Goal: Information Seeking & Learning: Learn about a topic

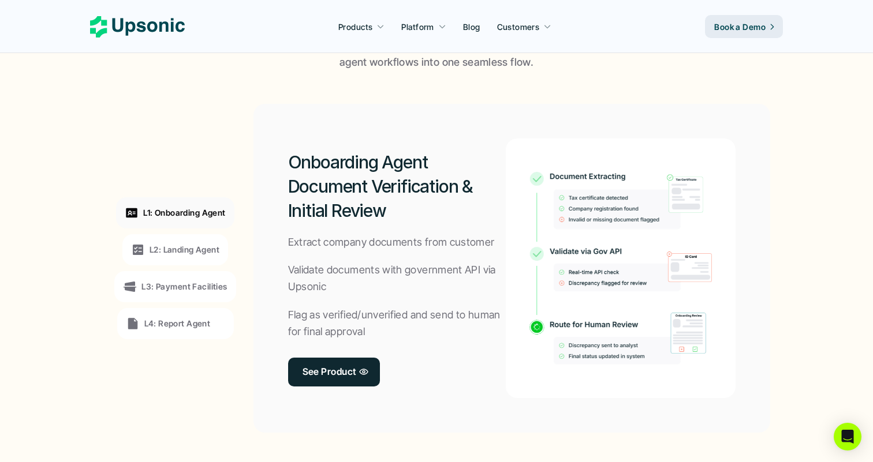
scroll to position [834, 0]
click at [191, 253] on p "L2: Landing Agent" at bounding box center [185, 250] width 70 height 12
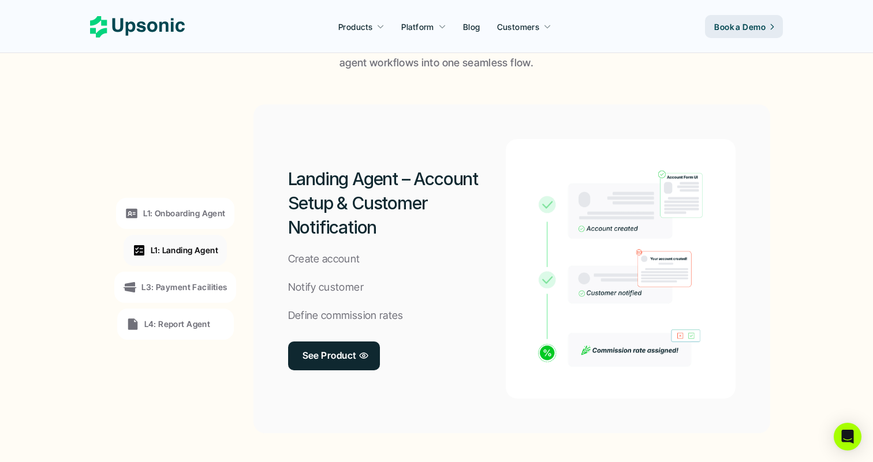
click at [198, 282] on p "L3: Payment Facilities" at bounding box center [183, 287] width 85 height 12
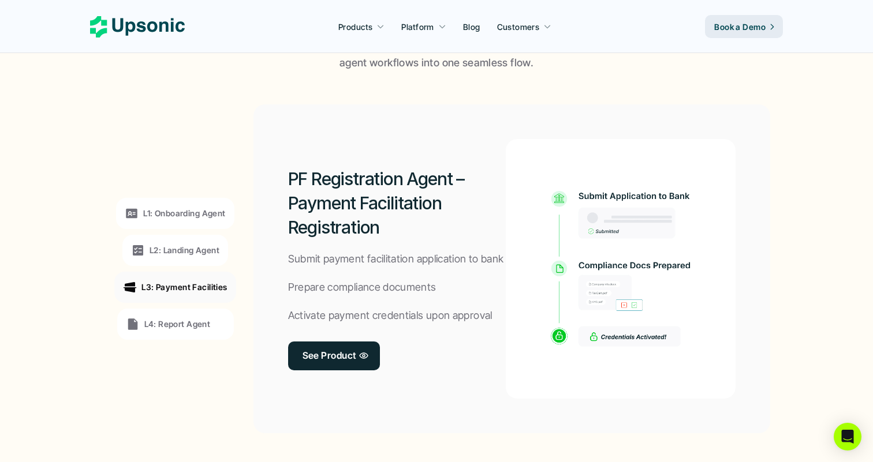
click at [199, 304] on div "L1: Onboarding Agent L2: Landing Agent L3: Payment Facilities L4: Report Agent" at bounding box center [175, 269] width 159 height 312
click at [199, 315] on div "L4: Report Agent" at bounding box center [175, 324] width 117 height 31
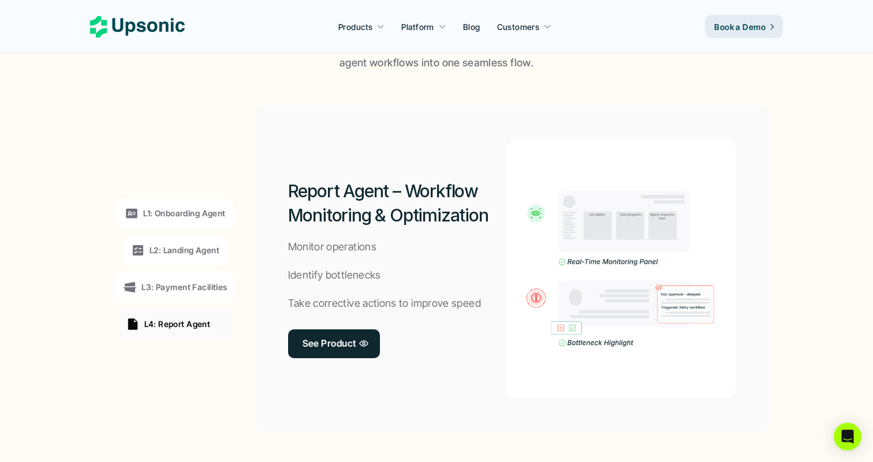
click at [195, 207] on p "L1: Onboarding Agent" at bounding box center [184, 213] width 82 height 12
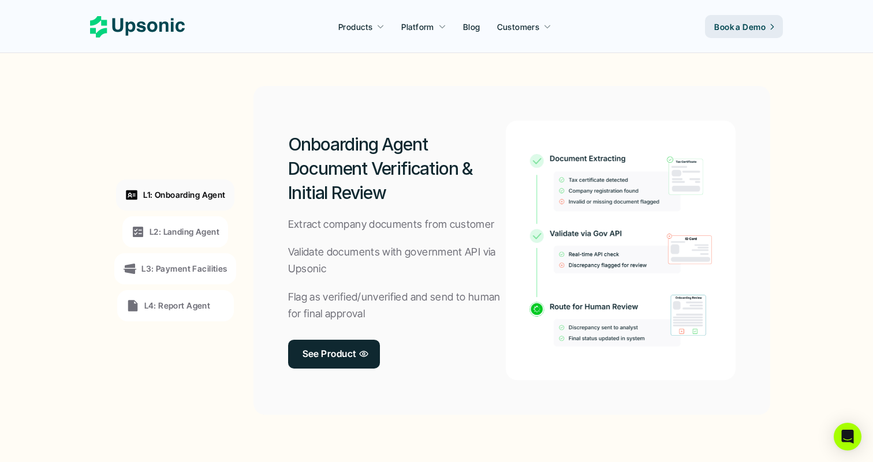
scroll to position [864, 0]
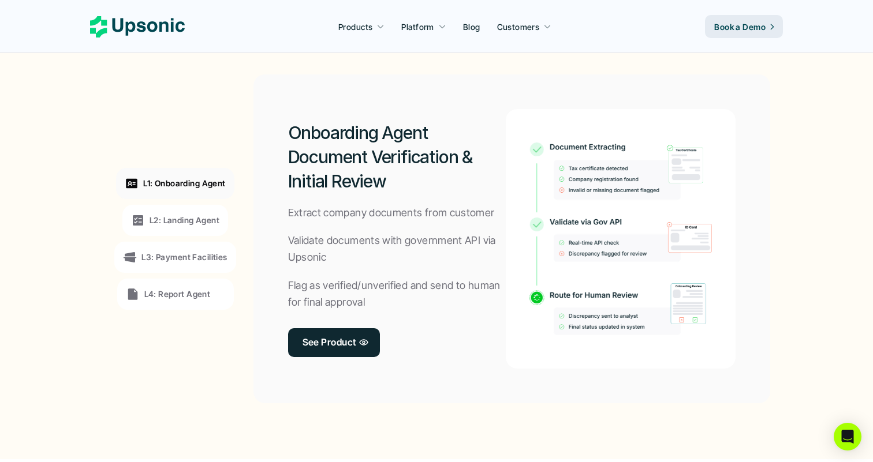
click at [212, 219] on p "L2: Landing Agent" at bounding box center [185, 220] width 70 height 12
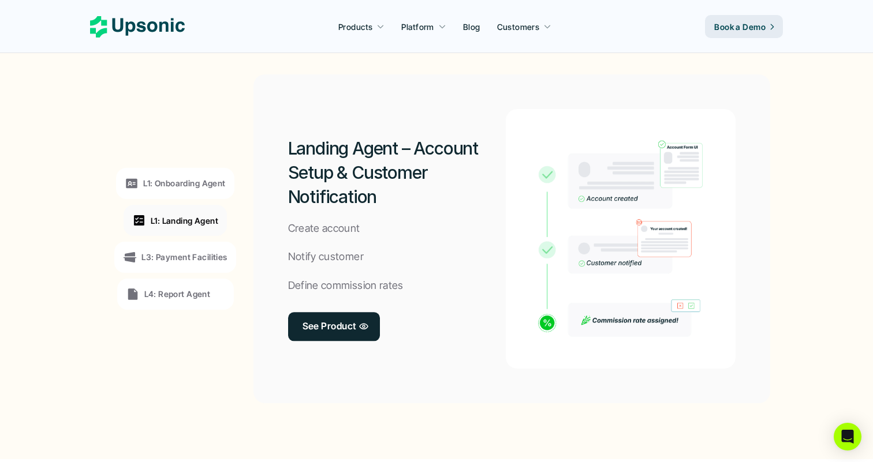
click at [207, 263] on p "L3: Payment Facilities" at bounding box center [183, 257] width 85 height 12
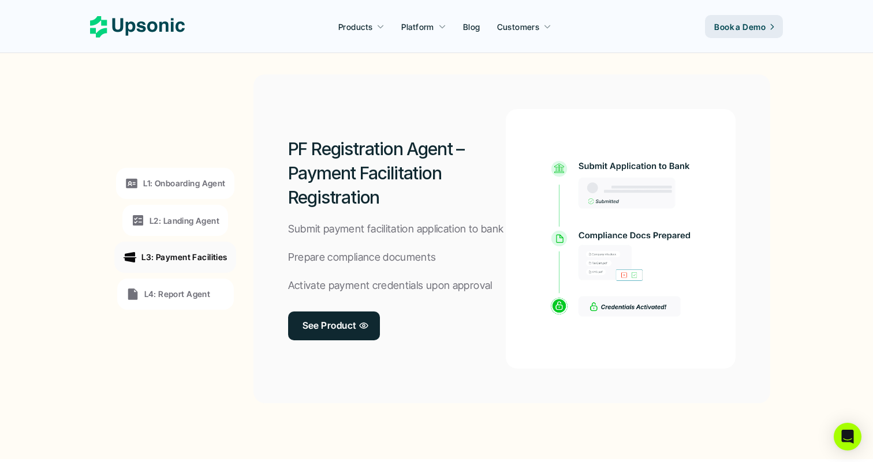
click at [195, 298] on p "L4: Report Agent" at bounding box center [177, 294] width 66 height 12
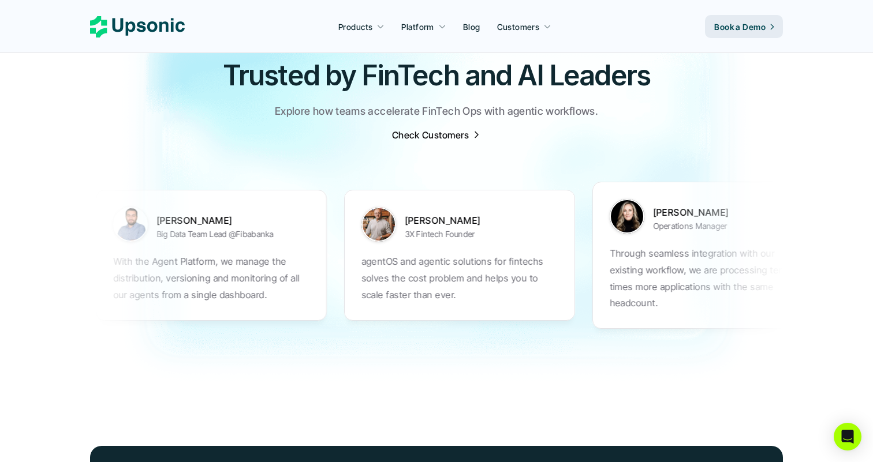
scroll to position [3642, 0]
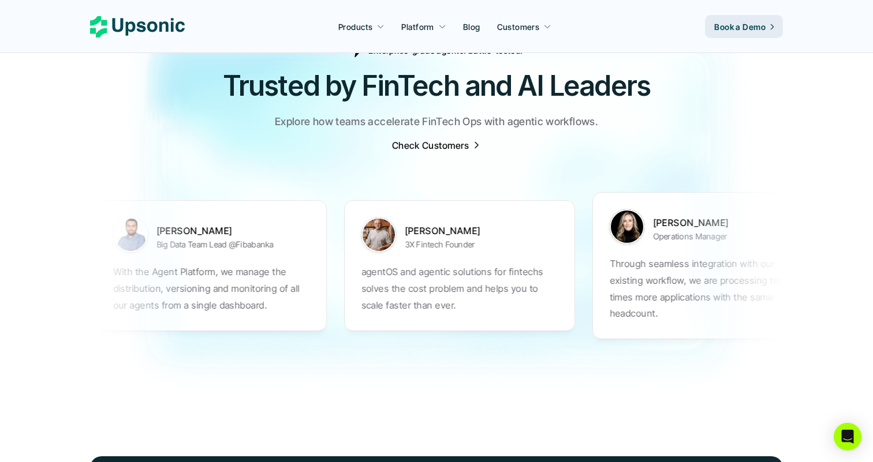
drag, startPoint x: 401, startPoint y: 272, endPoint x: 169, endPoint y: 272, distance: 232.7
click at [169, 272] on ul "[PERSON_NAME] Big Data Team Lead @Fibabanka With the Agent Platform, we manage …" at bounding box center [436, 265] width 681 height 193
click at [230, 199] on section "[PERSON_NAME] Big Data Team Lead @Fibabanka With the Agent Platform, we manage …" at bounding box center [436, 265] width 693 height 205
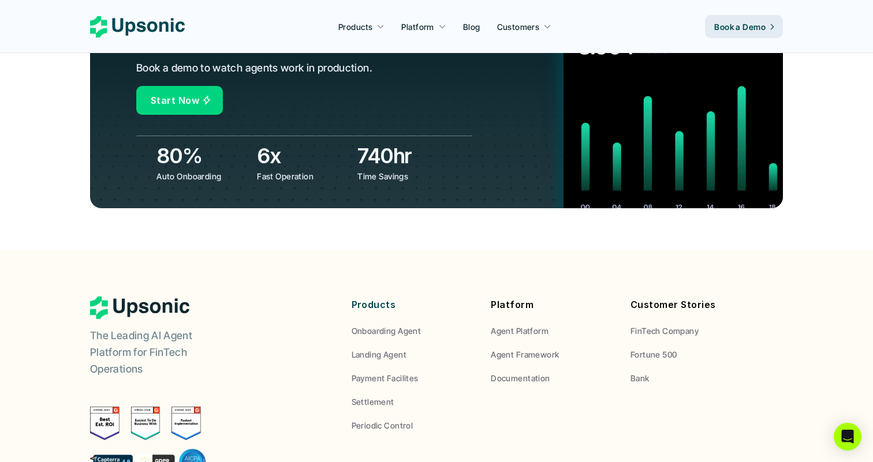
scroll to position [4361, 0]
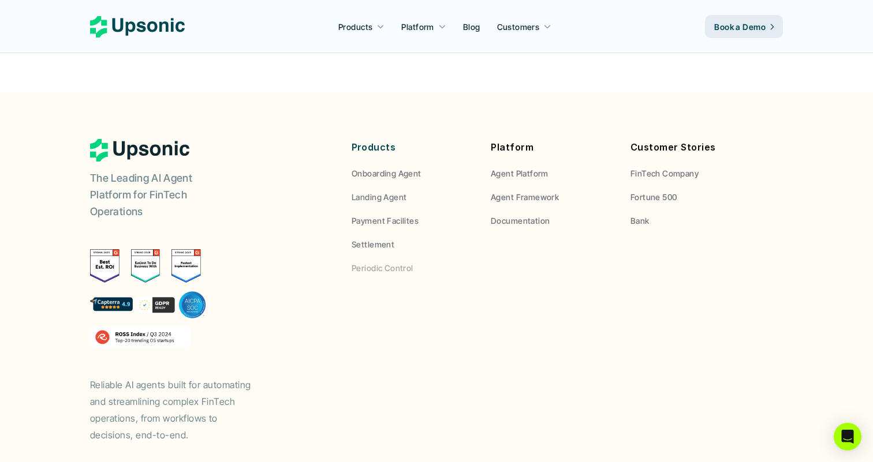
click at [503, 167] on p "Agent Platform" at bounding box center [520, 173] width 58 height 12
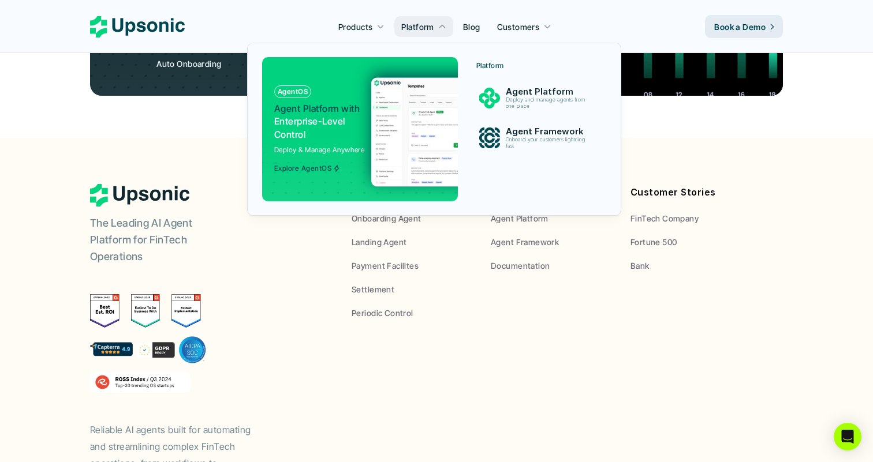
scroll to position [4313, 0]
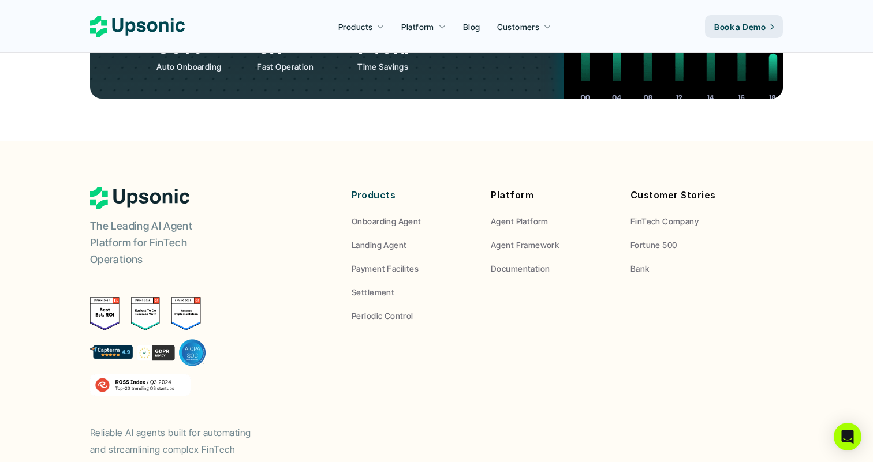
click at [320, 306] on div "The Leading AI Agent Platform for FinTech Operations Reliable AI agents built f…" at bounding box center [205, 339] width 231 height 304
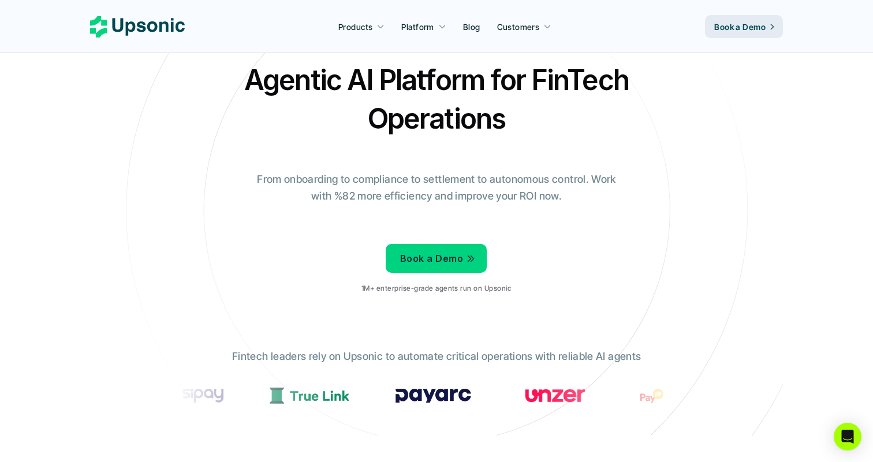
scroll to position [0, 0]
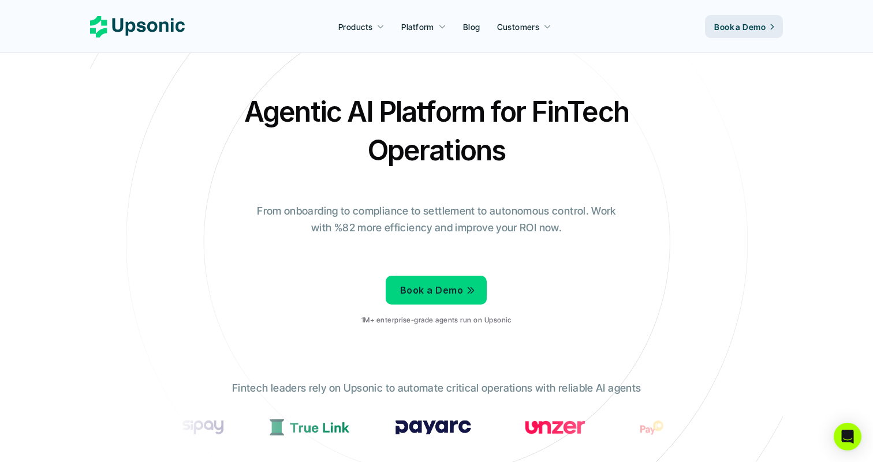
click at [320, 164] on h2 "Agentic AI Platform for FinTech Operations" at bounding box center [436, 130] width 404 height 77
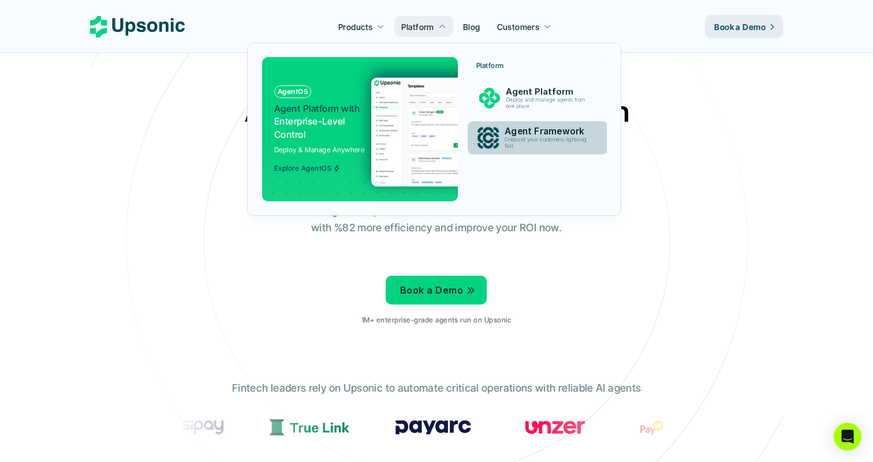
click at [509, 140] on p "Onboard your customers lightning fast" at bounding box center [548, 143] width 87 height 13
click at [509, 140] on p "Onboard your customers lightning fast" at bounding box center [547, 143] width 88 height 13
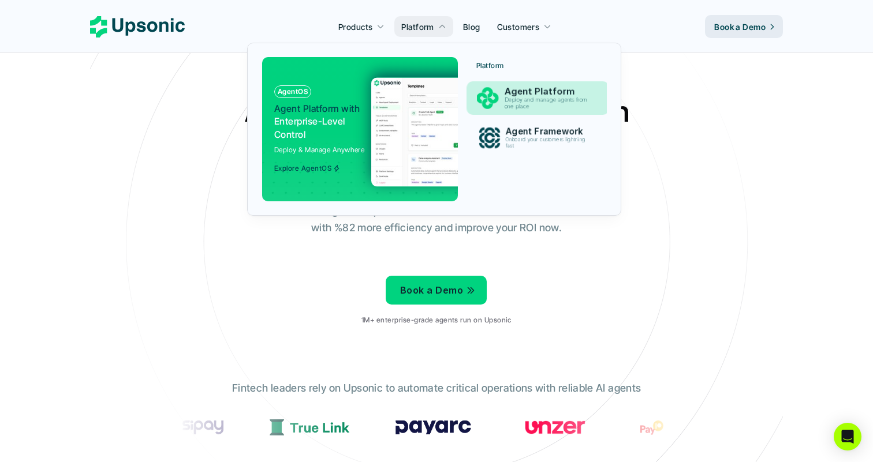
click at [508, 103] on p "Deploy and manage agents from one place" at bounding box center [548, 103] width 88 height 13
click at [463, 95] on div "AgentOS Agent Platform with Enterprise-Level Control Deploy & Manage Anywhere E…" at bounding box center [434, 129] width 345 height 144
click at [317, 159] on div "Explore AgentOS" at bounding box center [307, 166] width 66 height 14
click at [316, 180] on div at bounding box center [357, 169] width 232 height 68
click at [316, 175] on div at bounding box center [357, 169] width 232 height 68
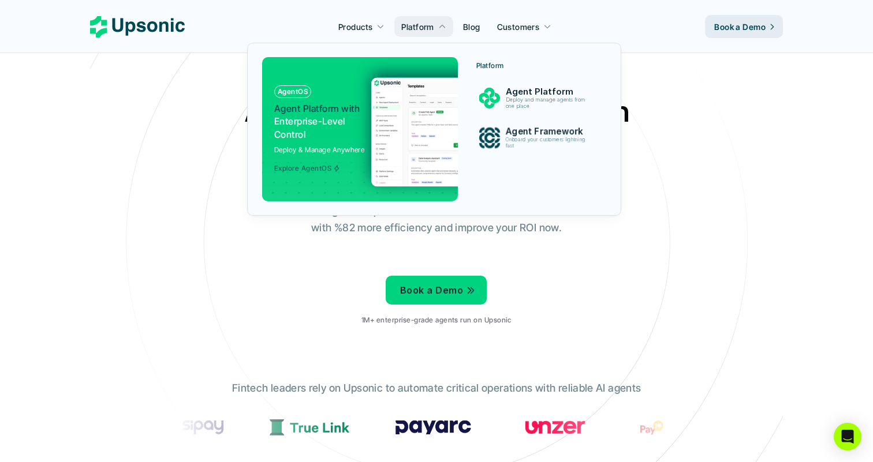
click at [316, 169] on p "Explore AgentOS" at bounding box center [302, 169] width 57 height 8
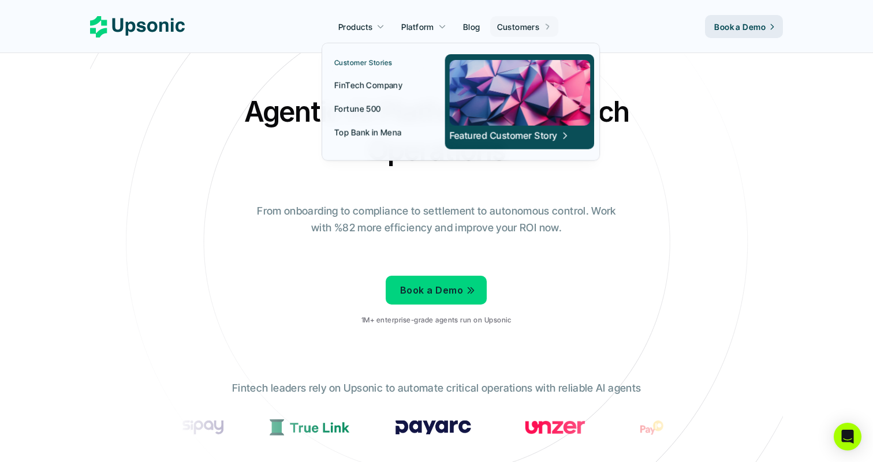
click at [532, 24] on p "Customers" at bounding box center [518, 27] width 43 height 12
click at [370, 94] on link "FinTech Company" at bounding box center [376, 84] width 98 height 21
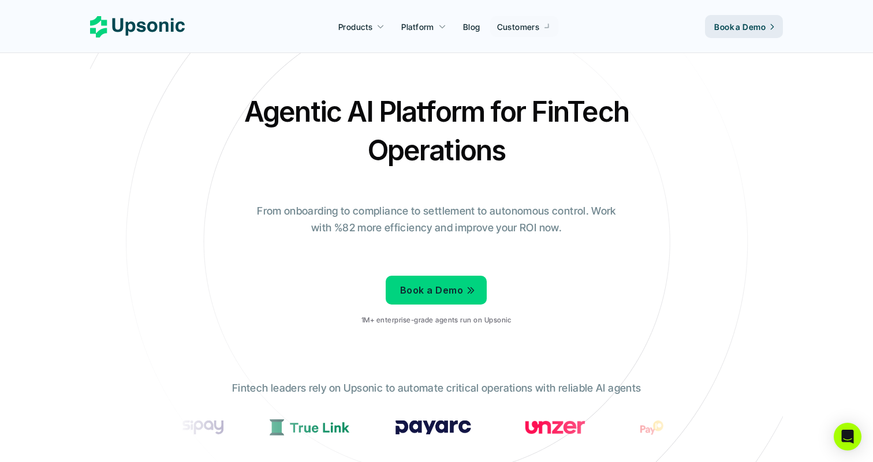
click at [259, 87] on icon at bounding box center [436, 243] width 776 height 776
click at [206, 148] on div "Agentic AI Platform for FinTech Operations From onboarding to compliance to set…" at bounding box center [436, 213] width 675 height 242
click at [269, 233] on p "From onboarding to compliance to settlement to autonomous control. Work with %8…" at bounding box center [436, 219] width 375 height 33
click at [458, 139] on h2 "Agentic AI Platform for FinTech Operations" at bounding box center [436, 130] width 404 height 77
click at [586, 186] on div "Agentic AI Platform for FinTech Operations From onboarding to compliance to set…" at bounding box center [436, 213] width 675 height 242
